Goal: Information Seeking & Learning: Learn about a topic

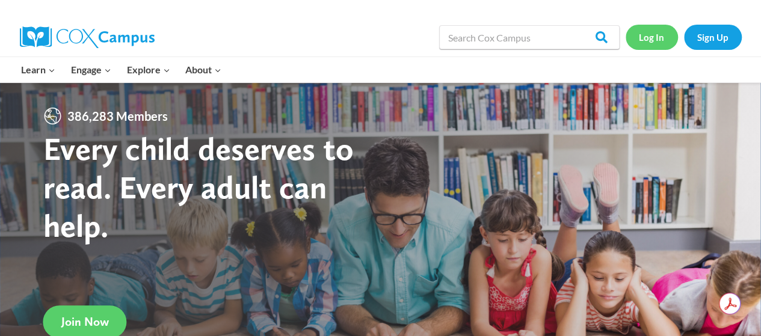
click at [652, 35] on link "Log In" at bounding box center [652, 37] width 52 height 25
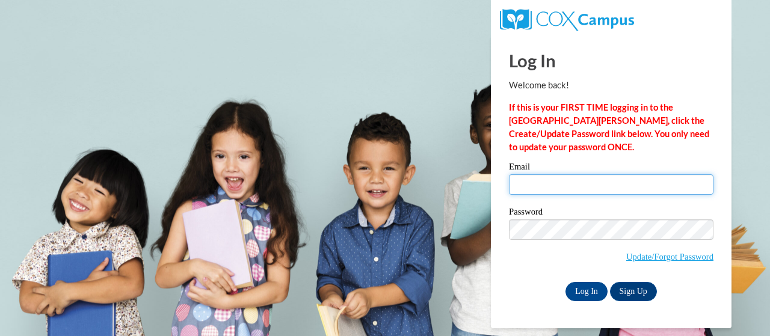
click at [553, 182] on input "Email" at bounding box center [611, 184] width 205 height 20
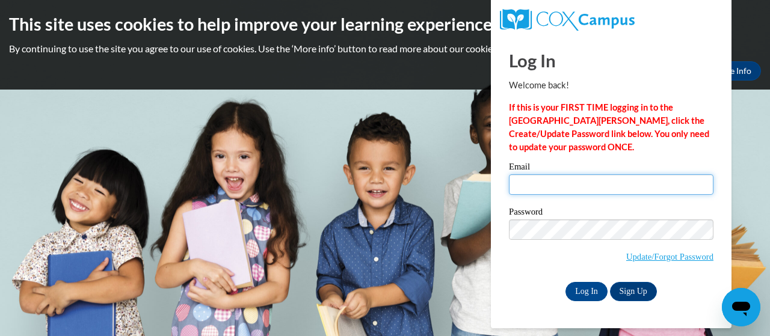
type input "asfrench75@gmail.com"
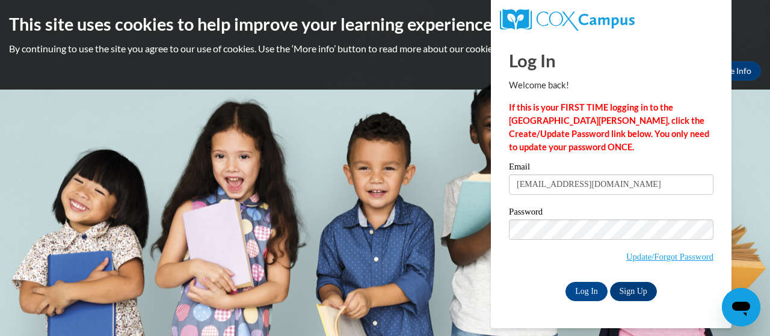
click at [587, 304] on div "Log In Welcome back! If this is your FIRST TIME logging in to the NEW Cox Campu…" at bounding box center [611, 182] width 259 height 292
click at [584, 289] on input "Log In" at bounding box center [586, 291] width 42 height 19
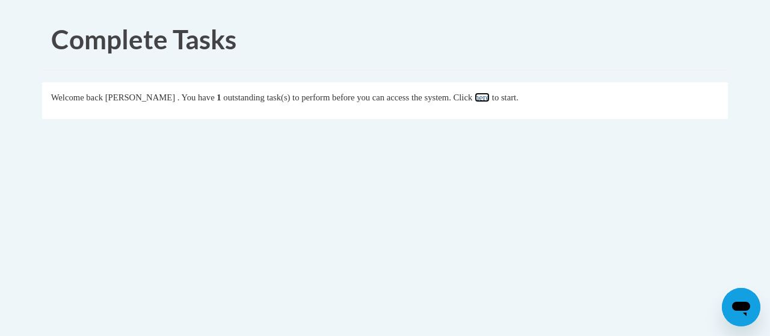
click at [490, 100] on link "here" at bounding box center [482, 98] width 15 height 10
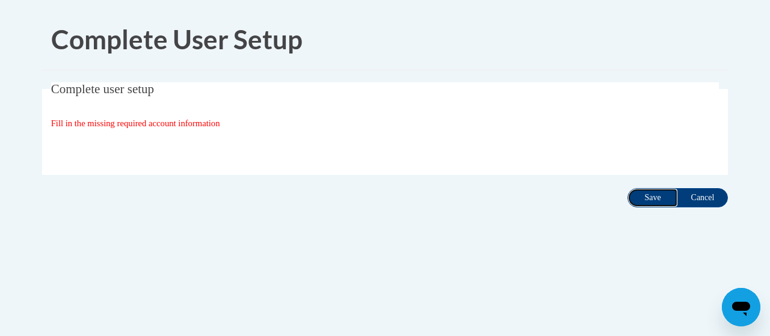
click at [649, 194] on input "Save" at bounding box center [652, 197] width 51 height 19
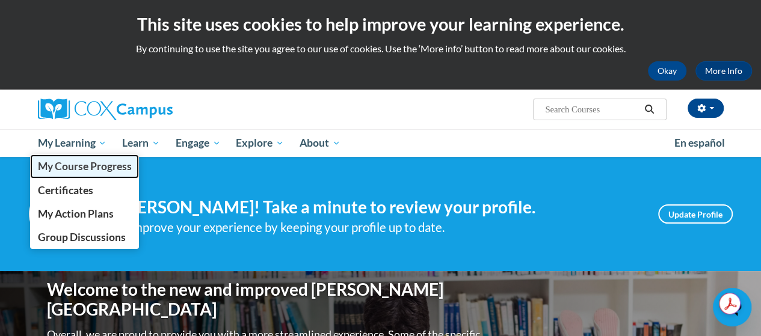
click at [60, 170] on span "My Course Progress" at bounding box center [84, 166] width 94 height 13
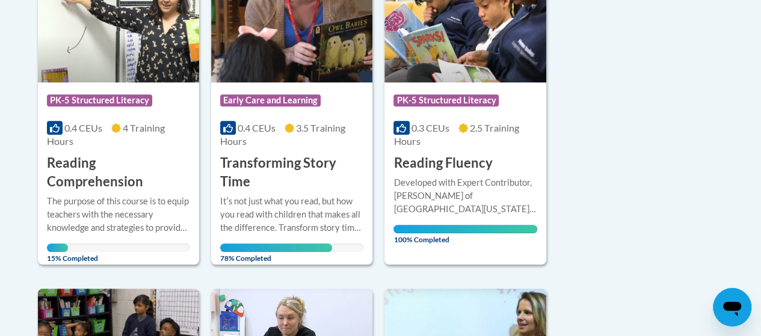
scroll to position [361, 0]
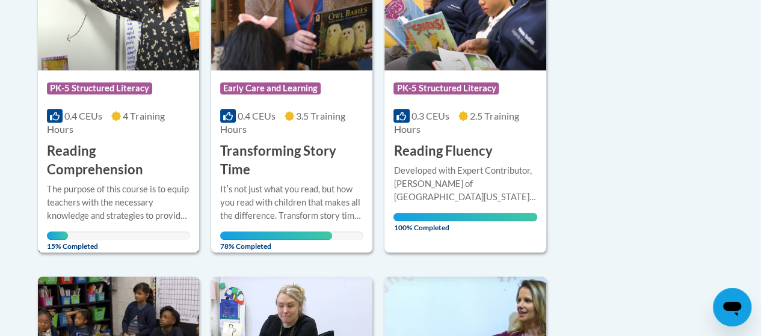
click at [71, 163] on h3 "Reading Comprehension" at bounding box center [118, 160] width 143 height 37
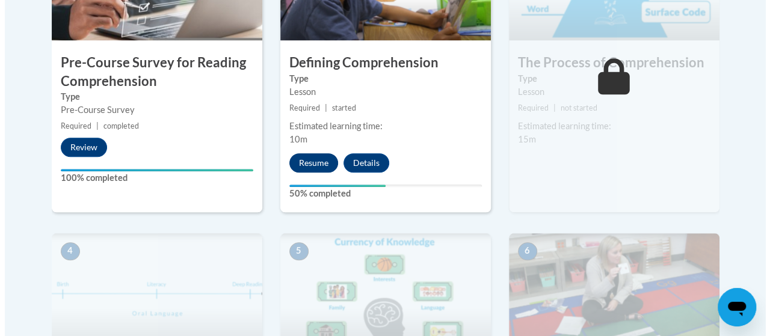
scroll to position [481, 0]
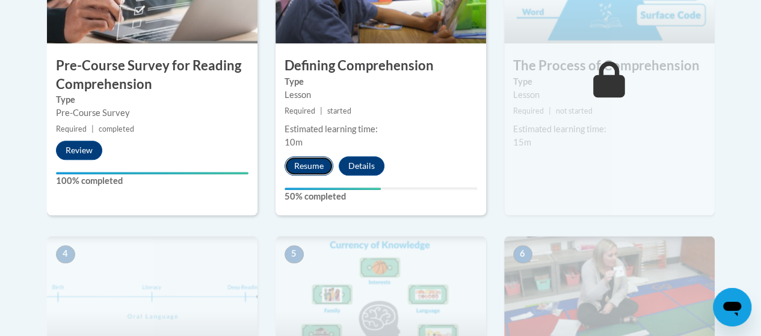
click at [309, 169] on button "Resume" at bounding box center [309, 165] width 49 height 19
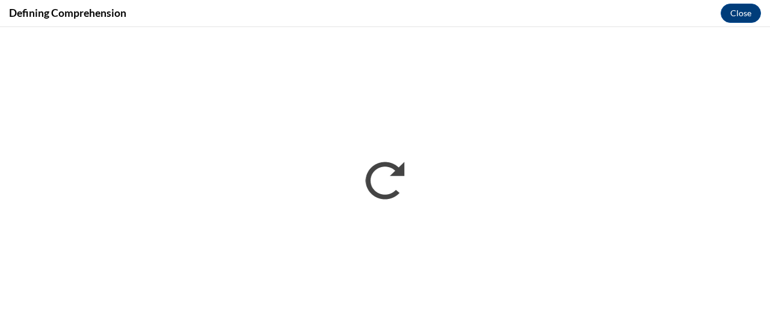
scroll to position [0, 0]
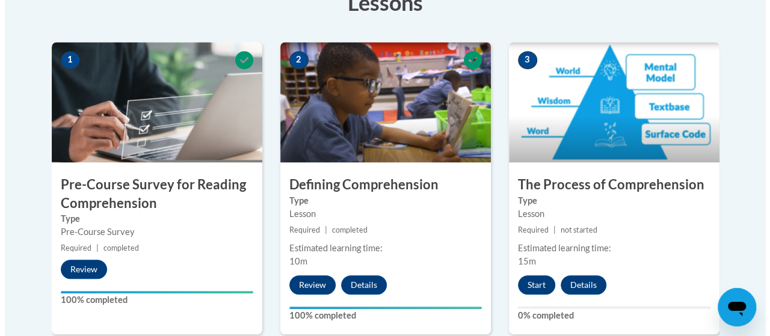
scroll to position [361, 0]
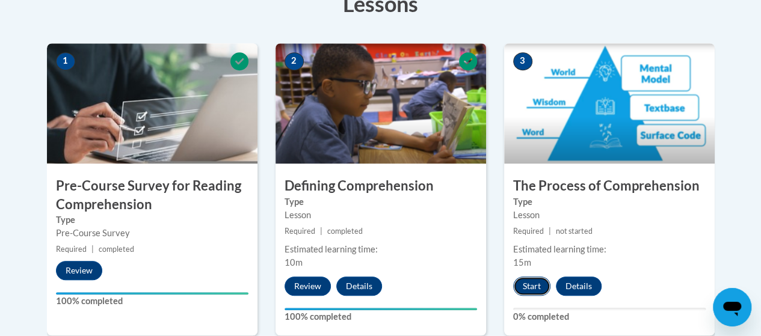
click at [529, 286] on button "Start" at bounding box center [531, 286] width 37 height 19
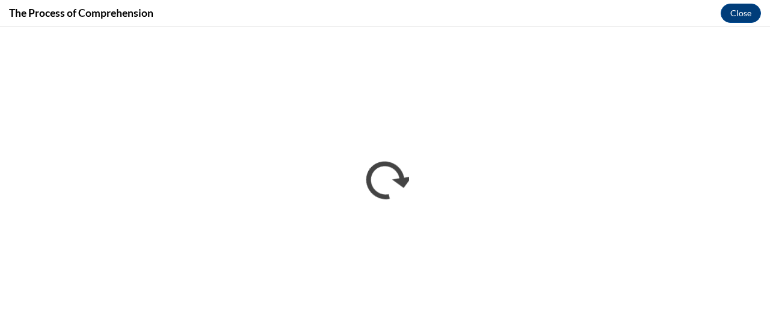
scroll to position [0, 0]
